Goal: Task Accomplishment & Management: Complete application form

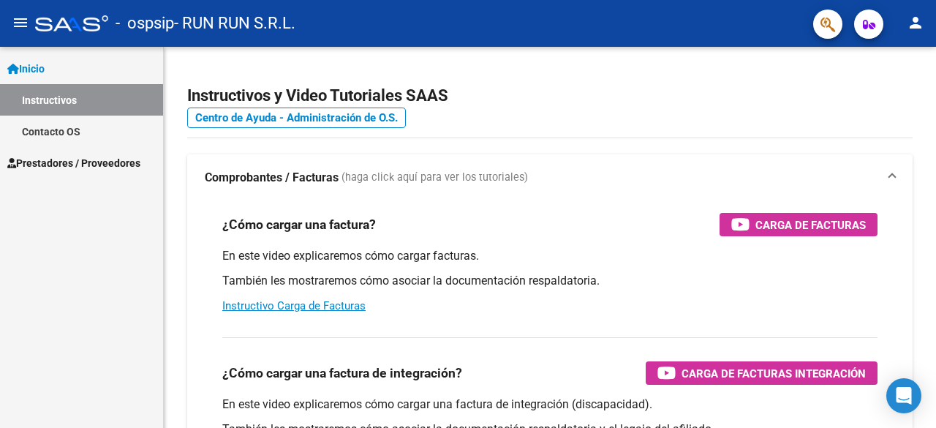
click at [81, 161] on span "Prestadores / Proveedores" at bounding box center [73, 163] width 133 height 16
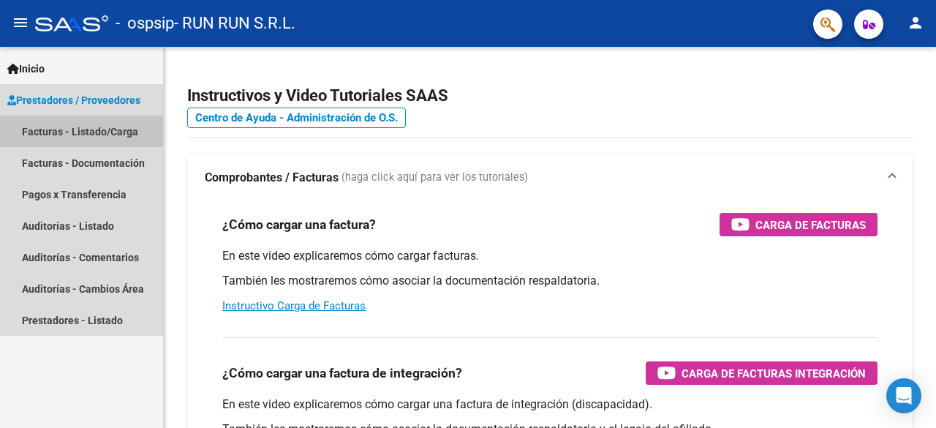
click at [86, 124] on link "Facturas - Listado/Carga" at bounding box center [81, 131] width 163 height 31
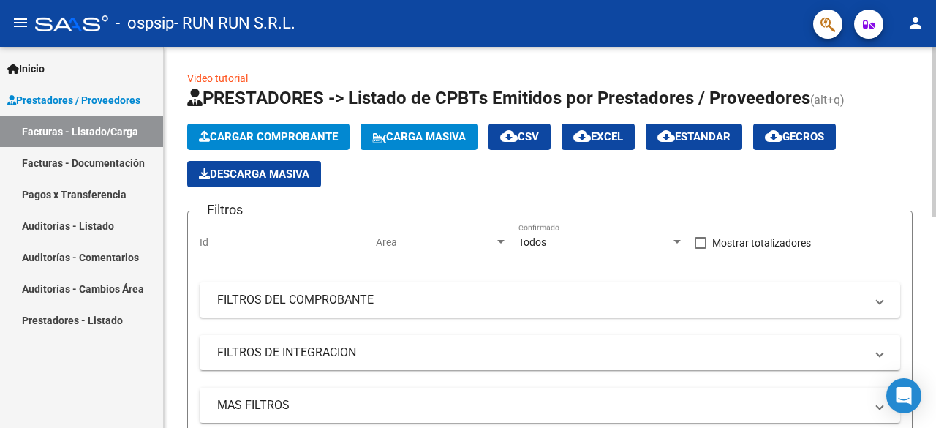
click at [245, 122] on app-list-header "PRESTADORES -> Listado de CPBTs Emitidos por Prestadores / Proveedores (alt+q) …" at bounding box center [549, 283] width 725 height 394
click at [247, 138] on span "Cargar Comprobante" at bounding box center [268, 136] width 139 height 13
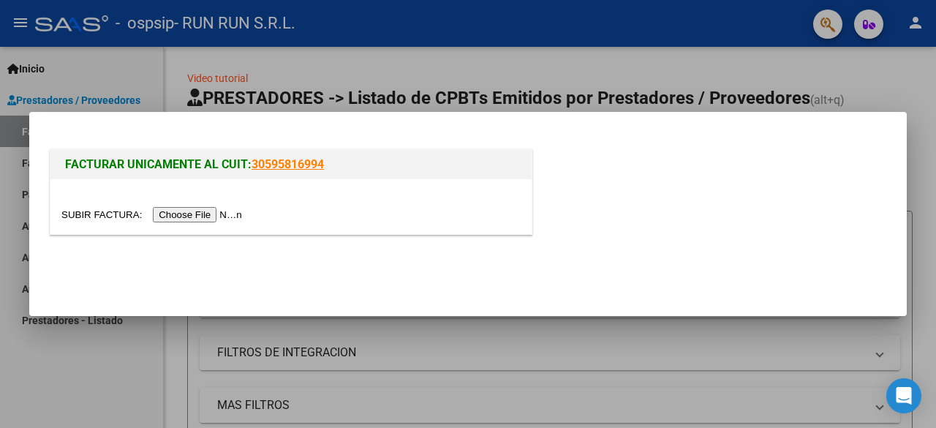
click at [204, 216] on input "file" at bounding box center [153, 214] width 185 height 15
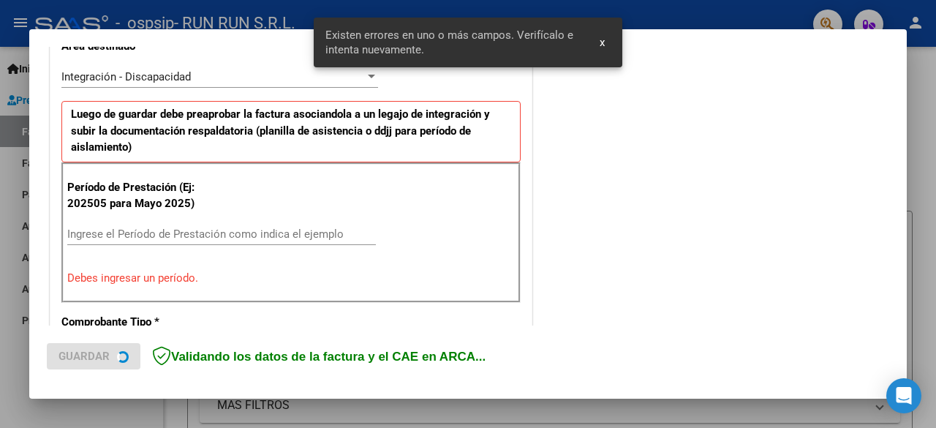
scroll to position [357, 0]
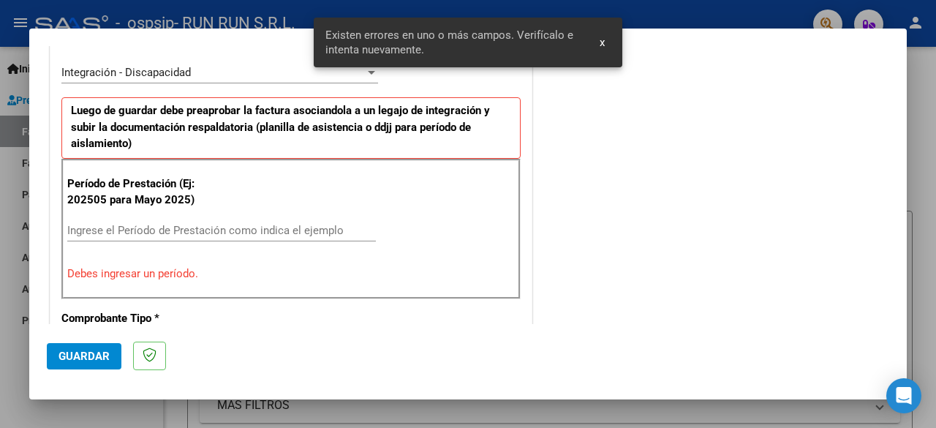
click at [168, 229] on input "Ingrese el Período de Prestación como indica el ejemplo" at bounding box center [221, 230] width 309 height 13
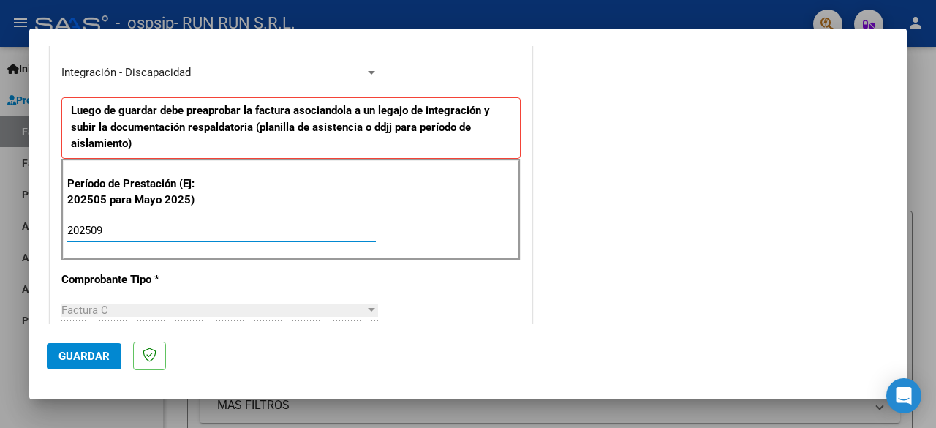
type input "202509"
click at [192, 284] on p "Comprobante Tipo *" at bounding box center [129, 279] width 137 height 17
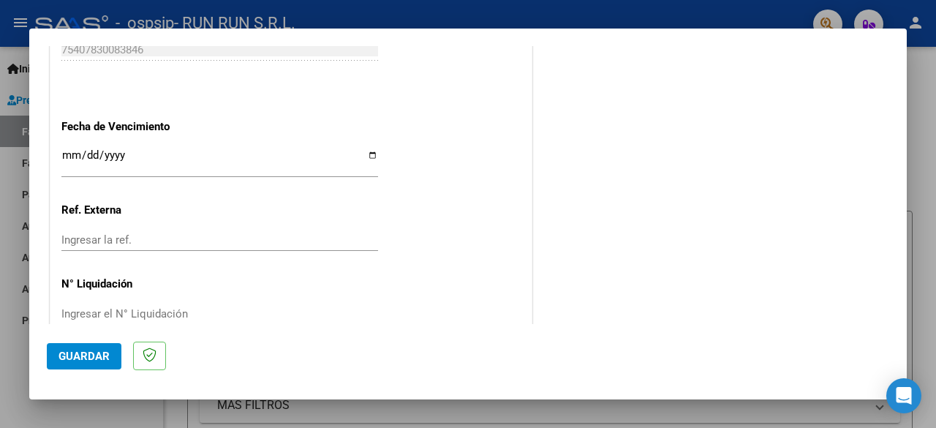
scroll to position [1015, 0]
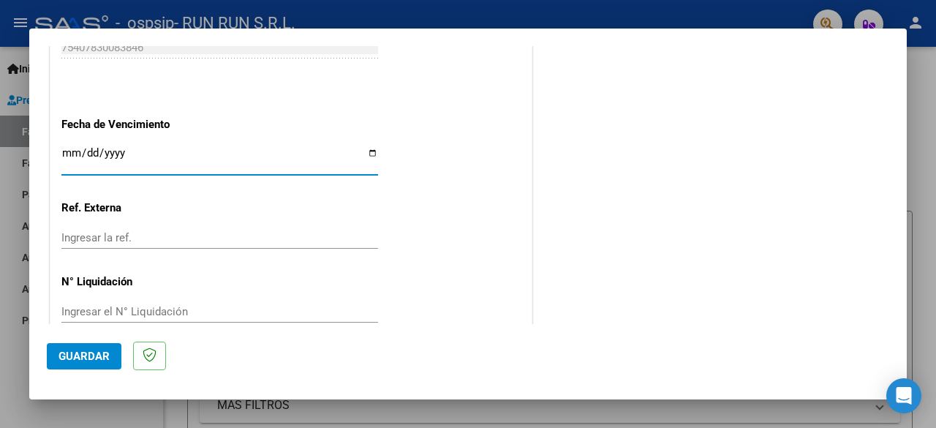
click at [372, 154] on input "Ingresar la fecha" at bounding box center [219, 158] width 317 height 23
type input "[DATE]"
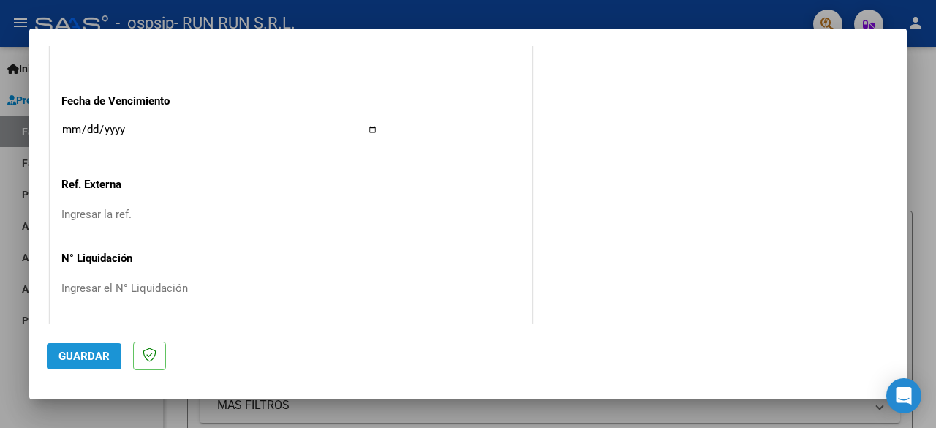
click at [98, 362] on span "Guardar" at bounding box center [84, 356] width 51 height 13
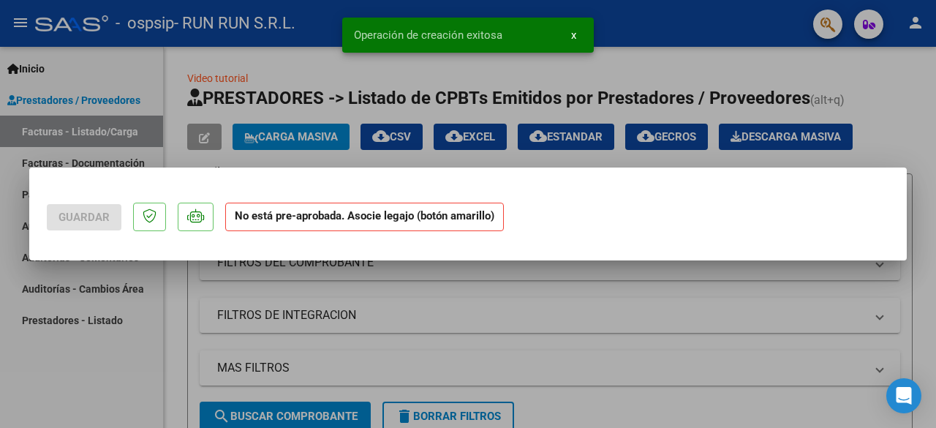
scroll to position [0, 0]
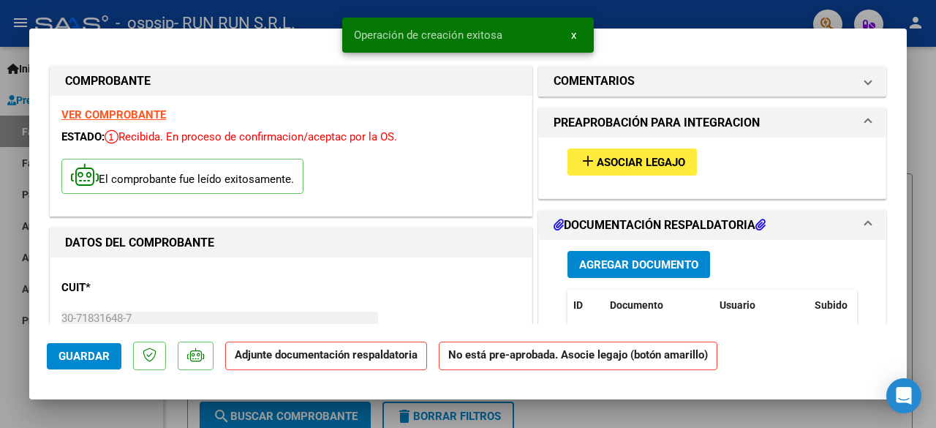
click at [645, 150] on button "add Asociar Legajo" at bounding box center [632, 161] width 129 height 27
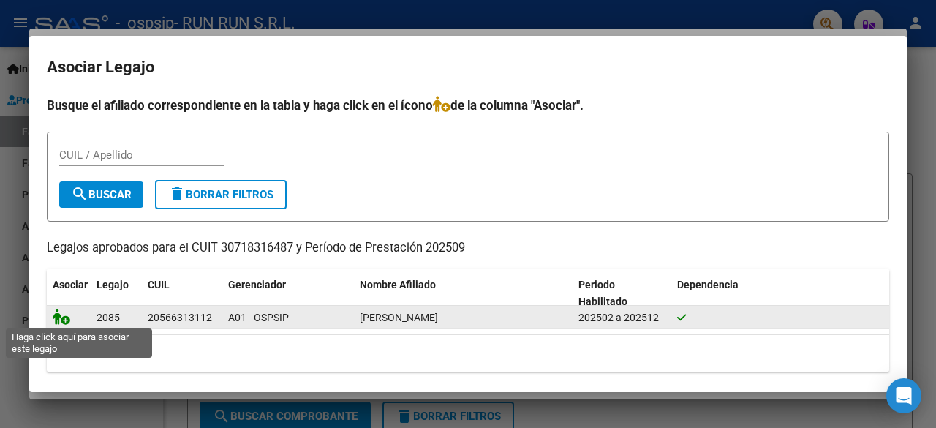
click at [64, 323] on icon at bounding box center [62, 317] width 18 height 16
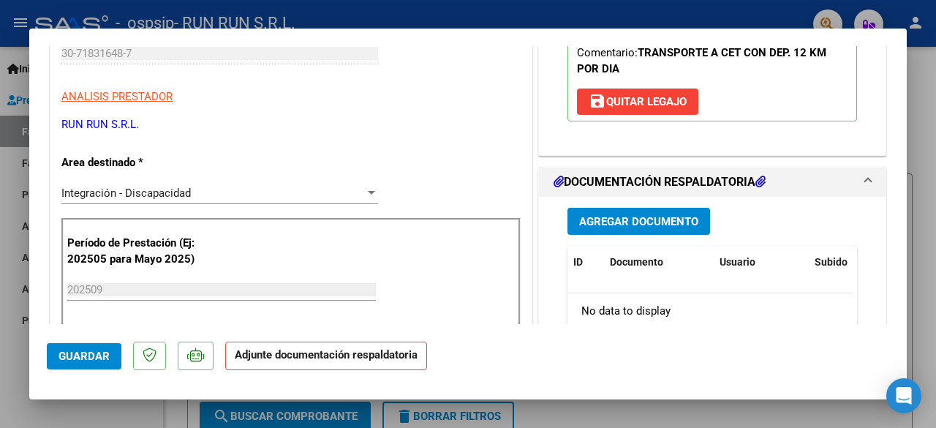
scroll to position [293, 0]
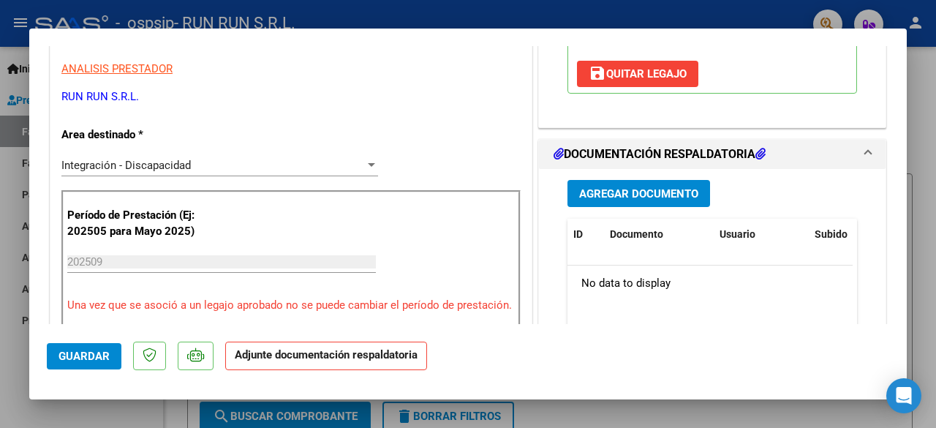
click at [641, 189] on span "Agregar Documento" at bounding box center [638, 193] width 119 height 13
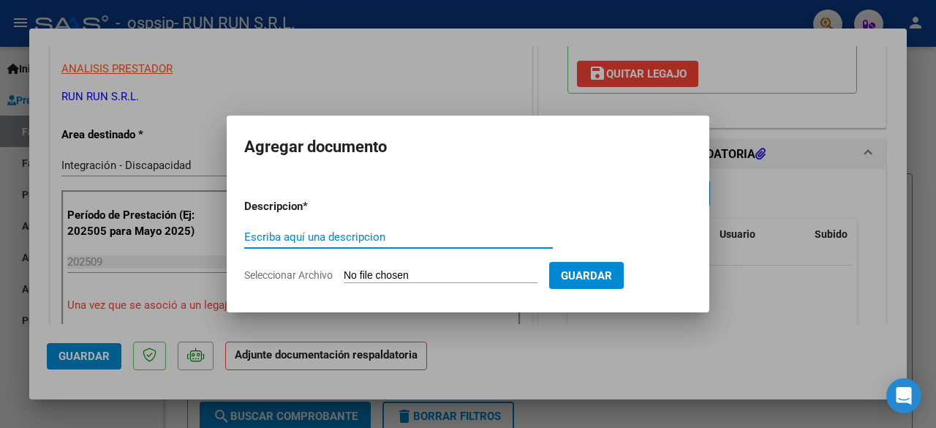
click at [352, 237] on input "Escriba aquí una descripcion" at bounding box center [398, 236] width 309 height 13
click at [355, 233] on input "Escriba aquí una descripcion" at bounding box center [398, 236] width 309 height 13
type input "CUD"
click at [509, 270] on input "Seleccionar Archivo" at bounding box center [441, 276] width 194 height 14
type input "C:\fakepath\CUD- [PERSON_NAME].pdf"
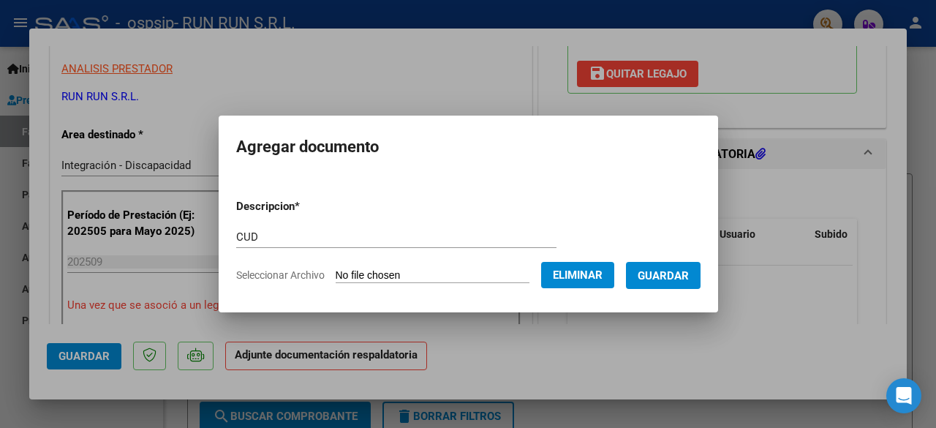
click at [659, 275] on span "Guardar" at bounding box center [663, 275] width 51 height 13
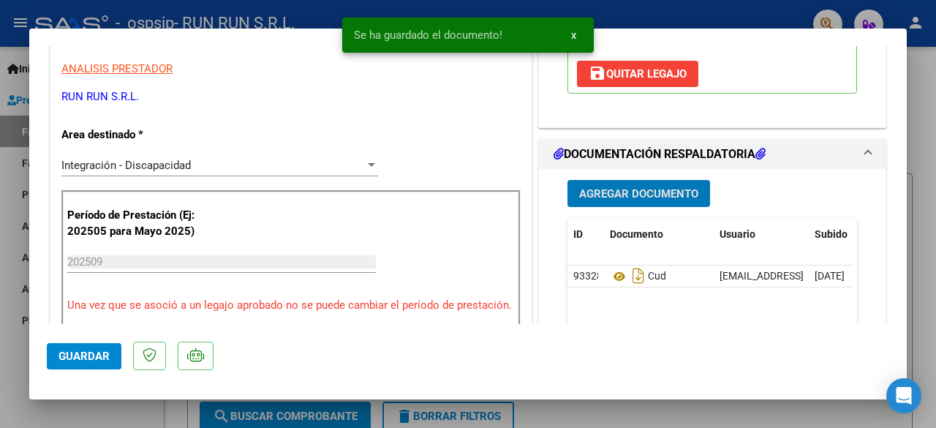
click at [602, 187] on span "Agregar Documento" at bounding box center [638, 193] width 119 height 13
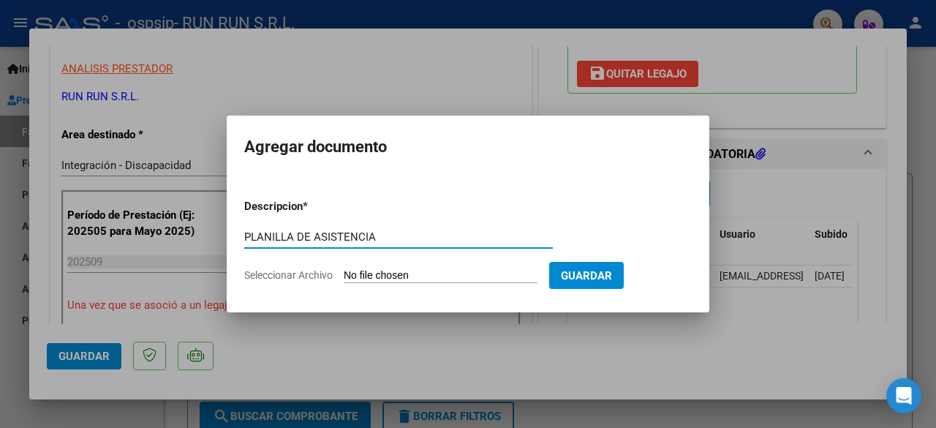
type input "PLANILLA DE ASISTENCIA"
click at [415, 266] on form "Descripcion * PLANILLA DE ASISTENCIA Escriba aquí una descripcion Seleccionar A…" at bounding box center [468, 240] width 448 height 107
click at [431, 275] on input "Seleccionar Archivo" at bounding box center [441, 276] width 194 height 14
type input "C:\fakepath\[PERSON_NAME] SEPTIEMBRE.pdf"
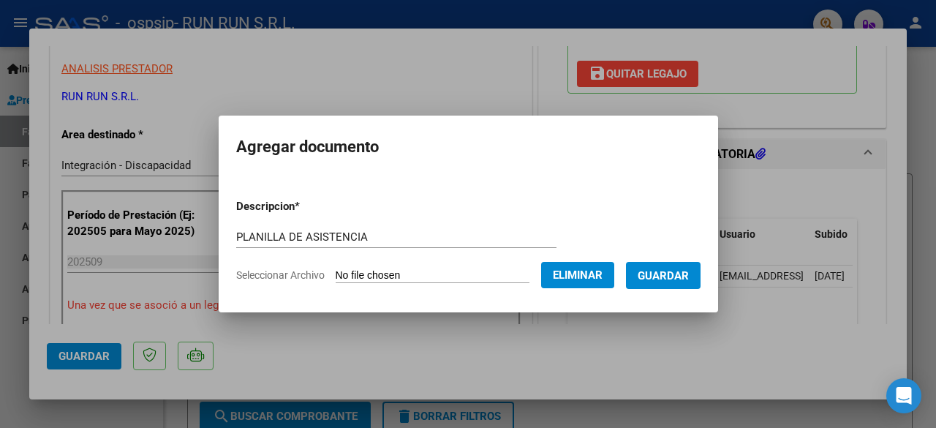
click at [661, 266] on button "Guardar" at bounding box center [663, 275] width 75 height 27
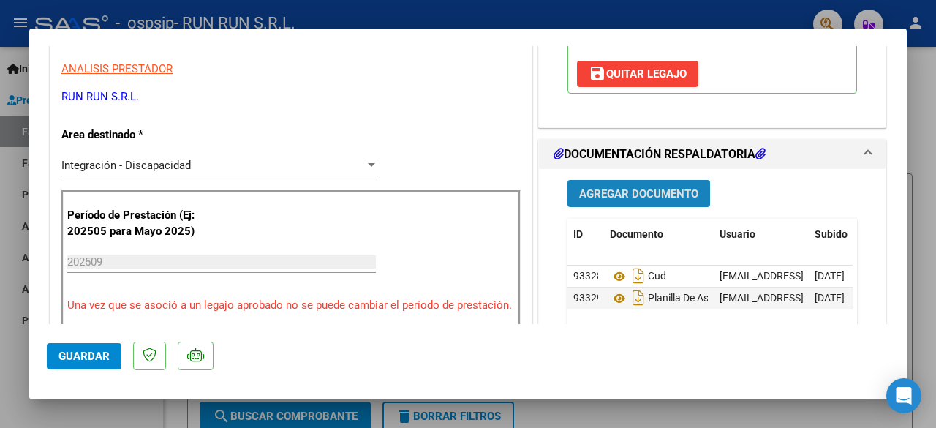
click at [589, 194] on span "Agregar Documento" at bounding box center [638, 193] width 119 height 13
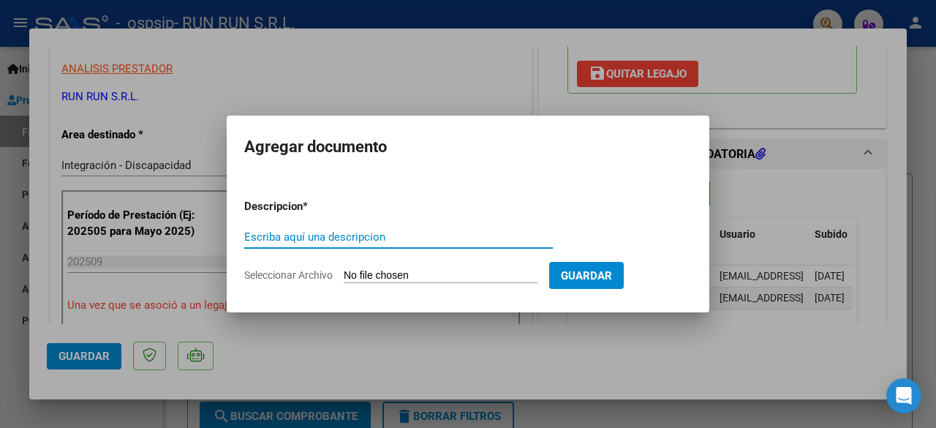
click at [382, 242] on input "Escriba aquí una descripcion" at bounding box center [398, 236] width 309 height 13
click at [834, 378] on div at bounding box center [468, 214] width 936 height 428
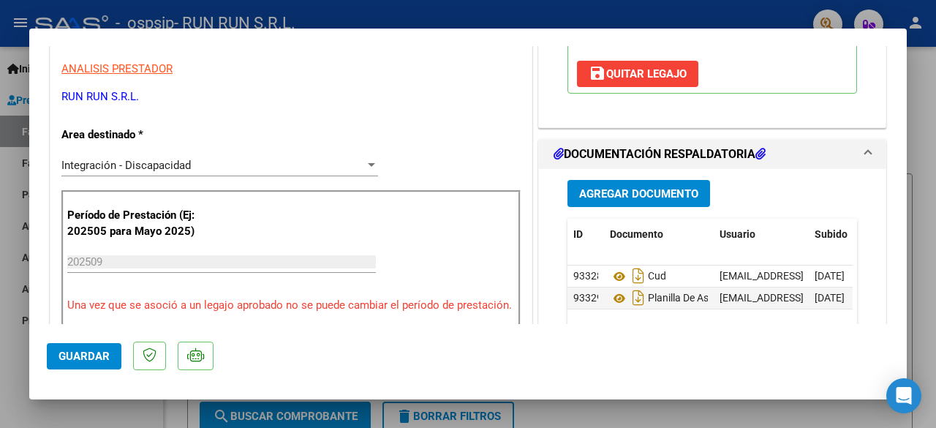
click at [627, 193] on span "Agregar Documento" at bounding box center [638, 193] width 119 height 13
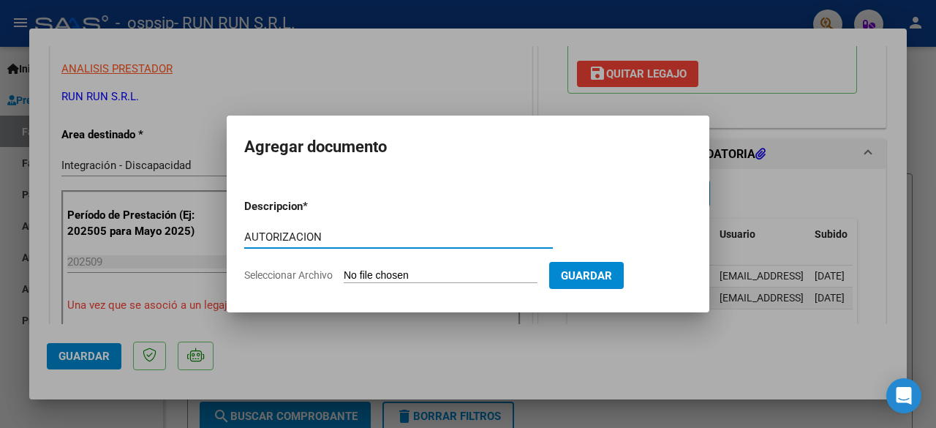
type input "AUTORIZACION"
click at [453, 270] on input "Seleccionar Archivo" at bounding box center [441, 276] width 194 height 14
click at [435, 276] on input "Seleccionar Archivo" at bounding box center [441, 276] width 194 height 14
type input "C:\fakepath\[PERSON_NAME] TRANSPORTE A CET CON DEP AUTORIZACION 2025 SEGUN RESO…"
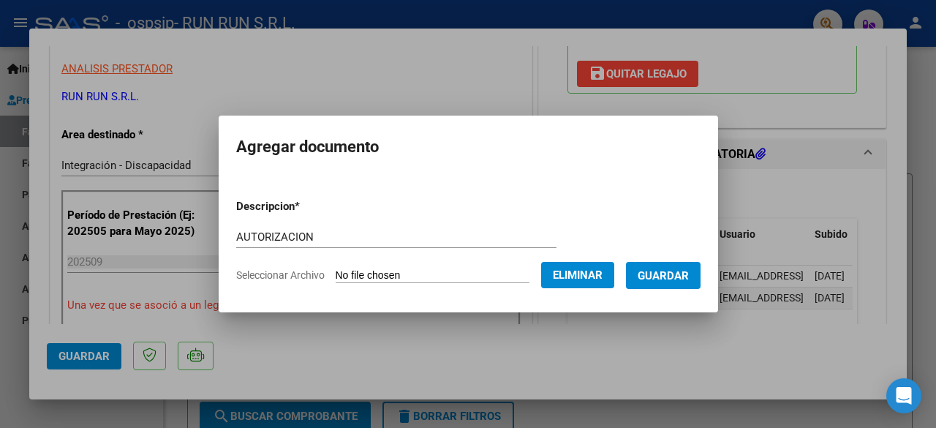
click at [671, 283] on button "Guardar" at bounding box center [663, 275] width 75 height 27
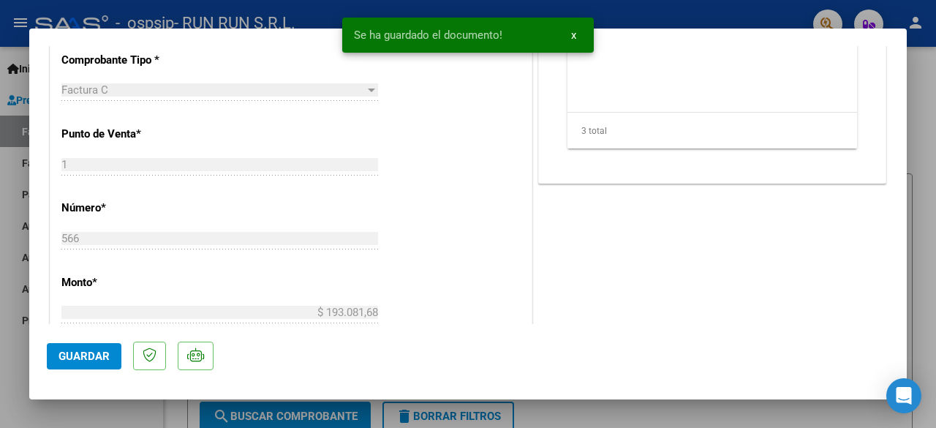
scroll to position [585, 0]
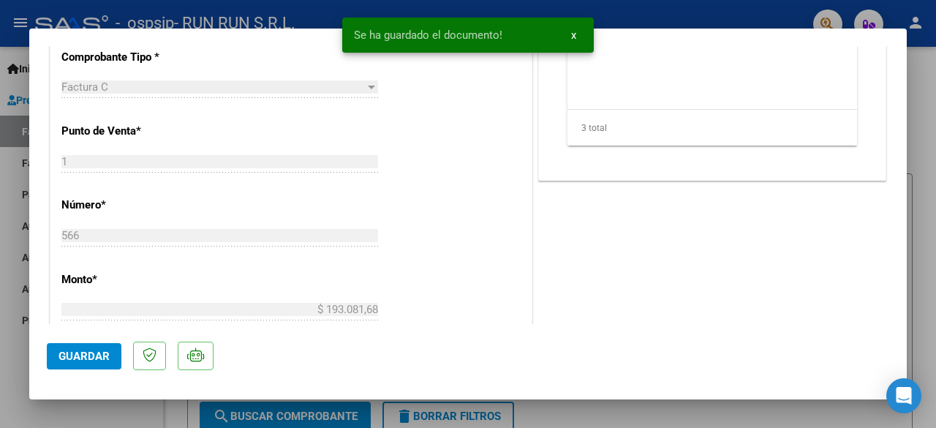
click at [110, 348] on button "Guardar" at bounding box center [84, 356] width 75 height 26
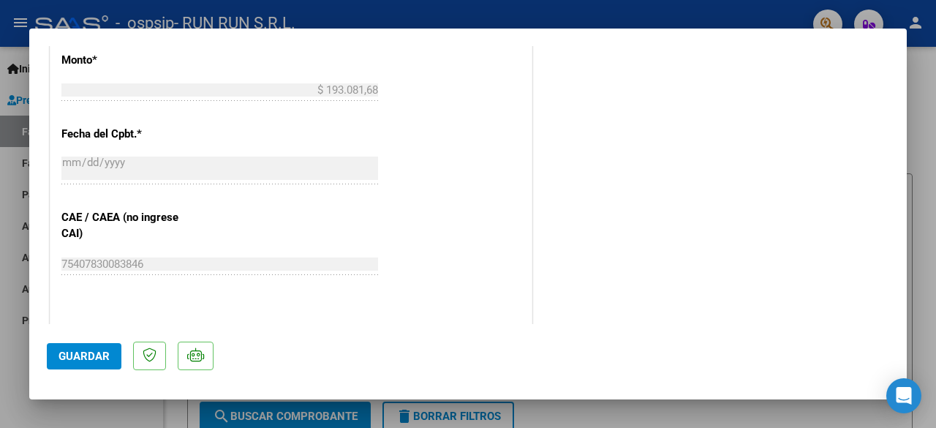
scroll to position [1044, 0]
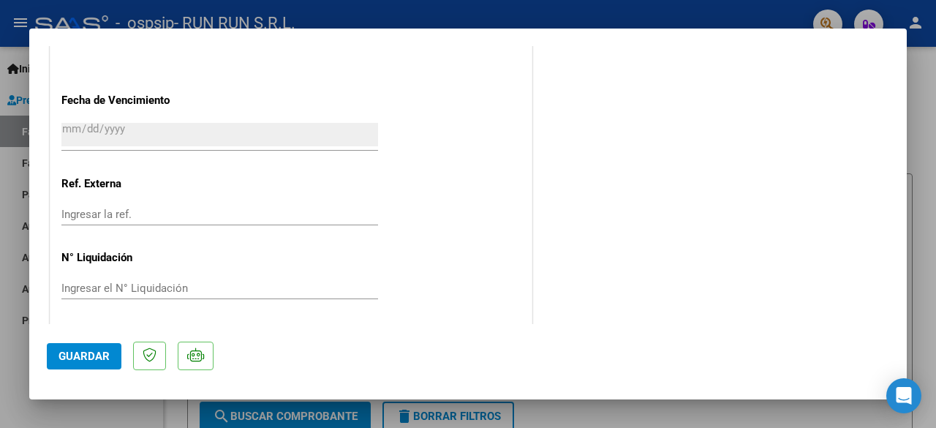
click at [75, 356] on span "Guardar" at bounding box center [84, 356] width 51 height 13
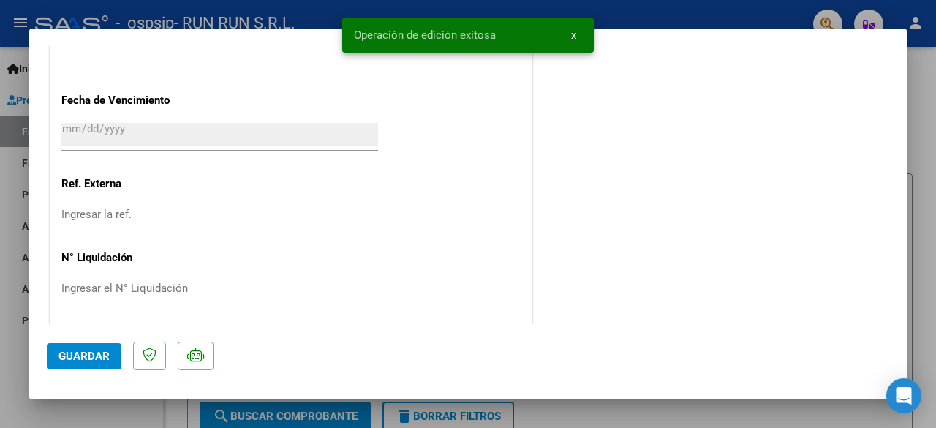
click at [929, 83] on div at bounding box center [468, 214] width 936 height 428
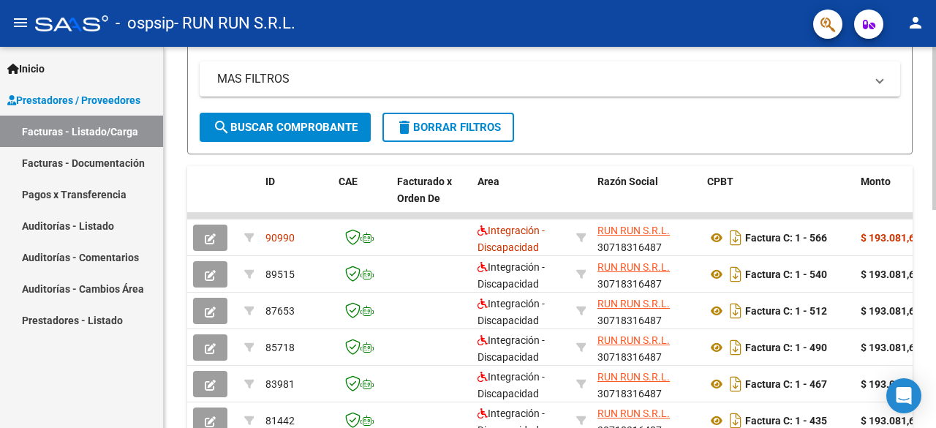
scroll to position [366, 0]
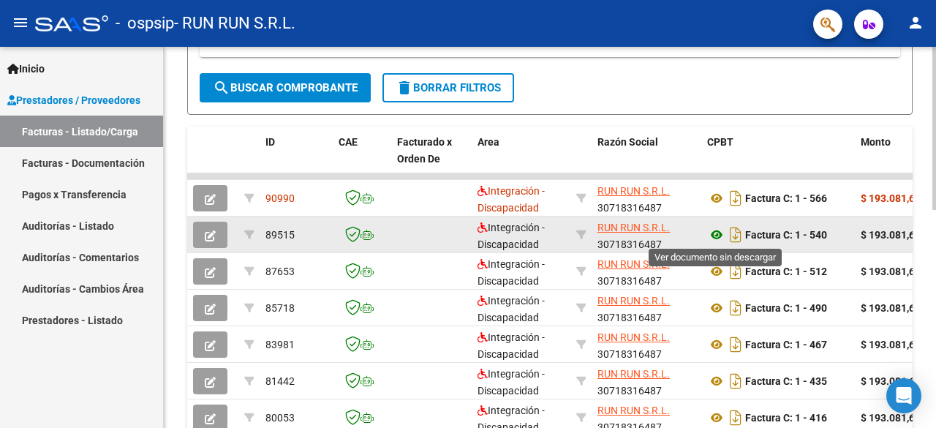
click at [714, 233] on icon at bounding box center [716, 235] width 19 height 18
